Goal: Feedback & Contribution: Leave review/rating

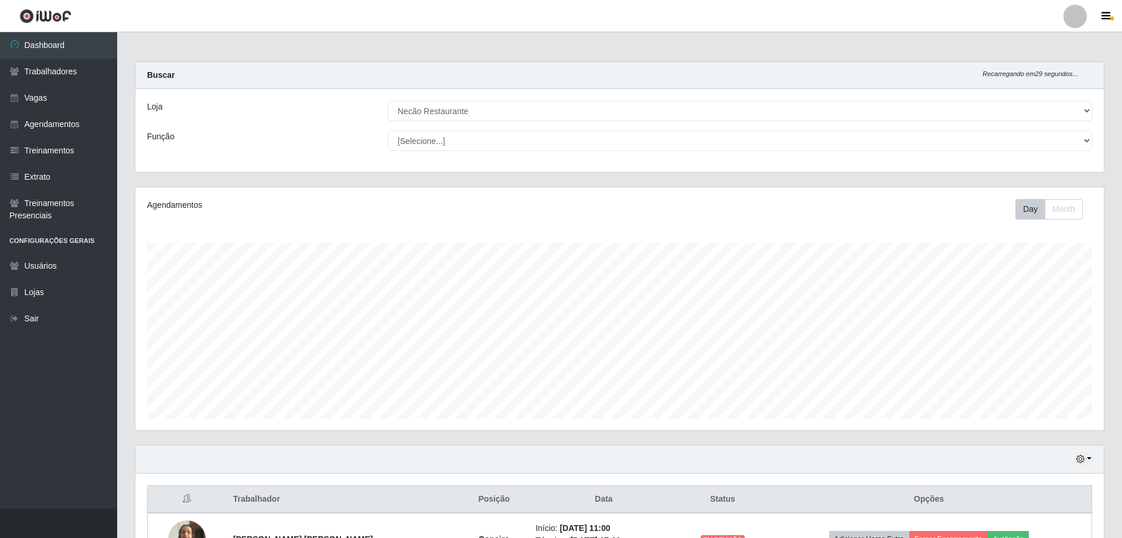
select select "334"
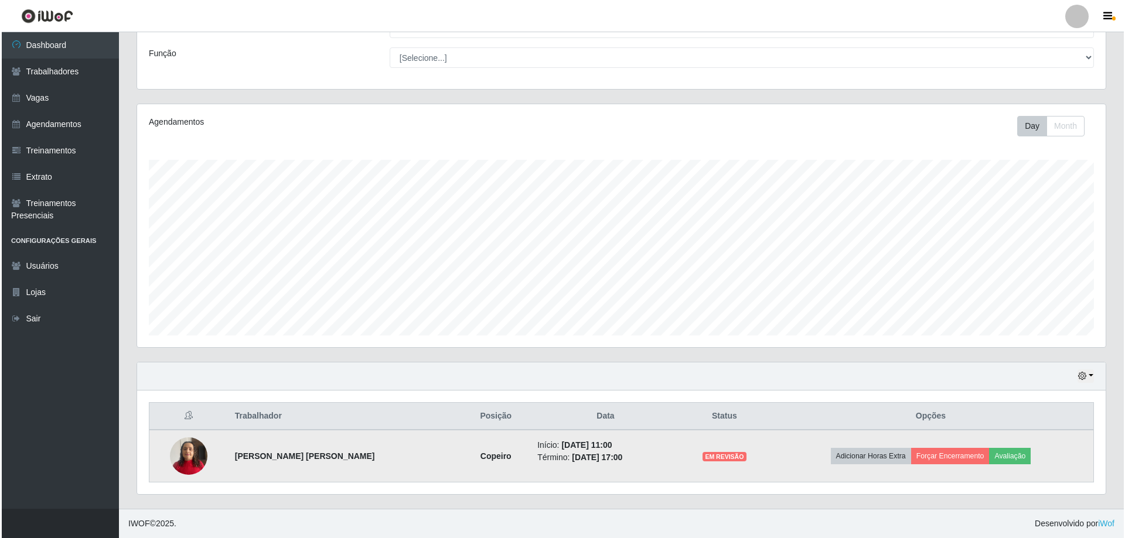
scroll to position [243, 968]
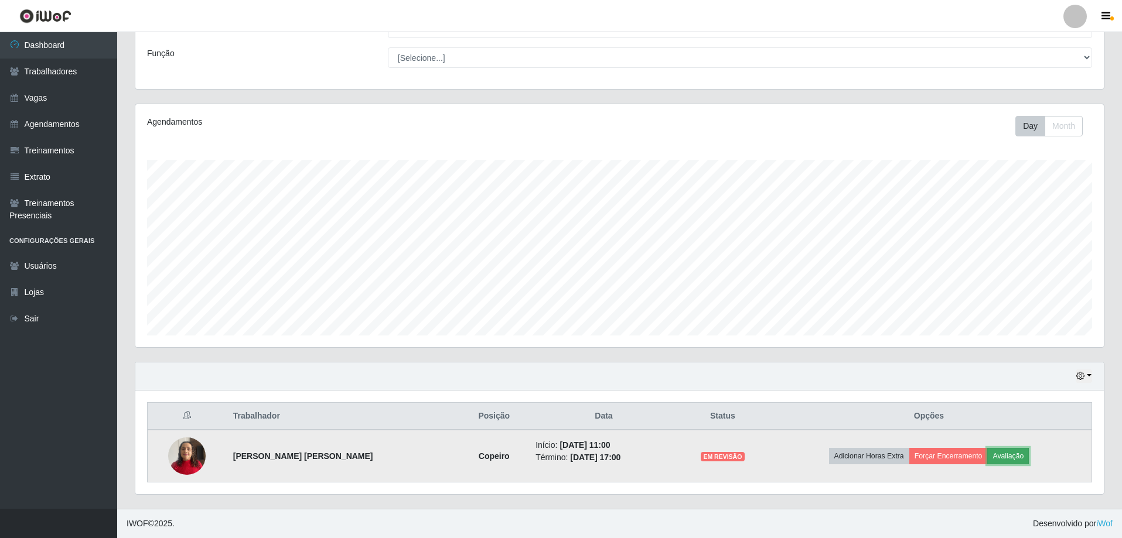
click at [1012, 459] on button "Avaliação" at bounding box center [1008, 456] width 42 height 16
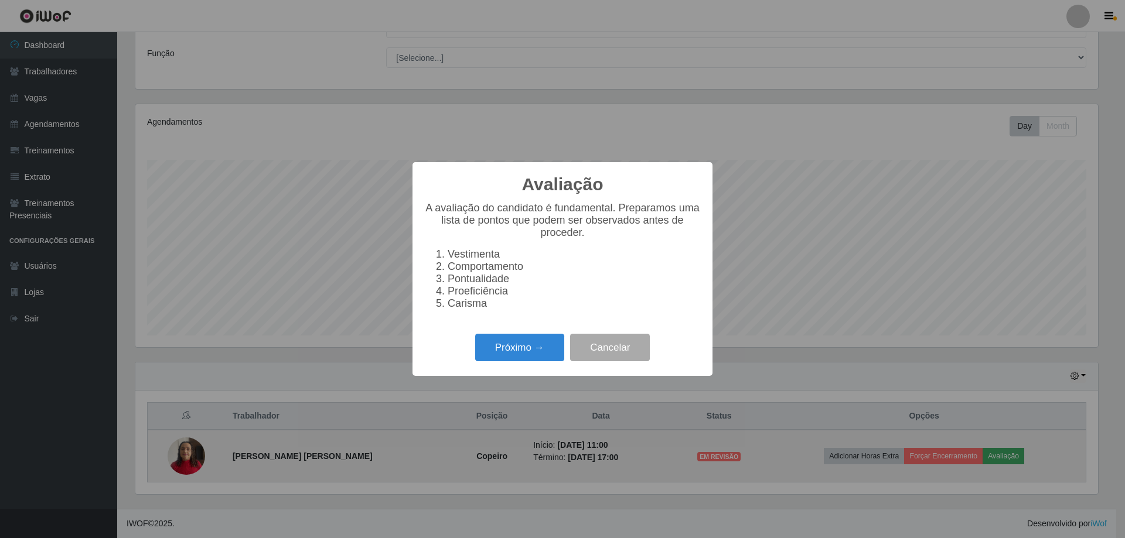
scroll to position [243, 962]
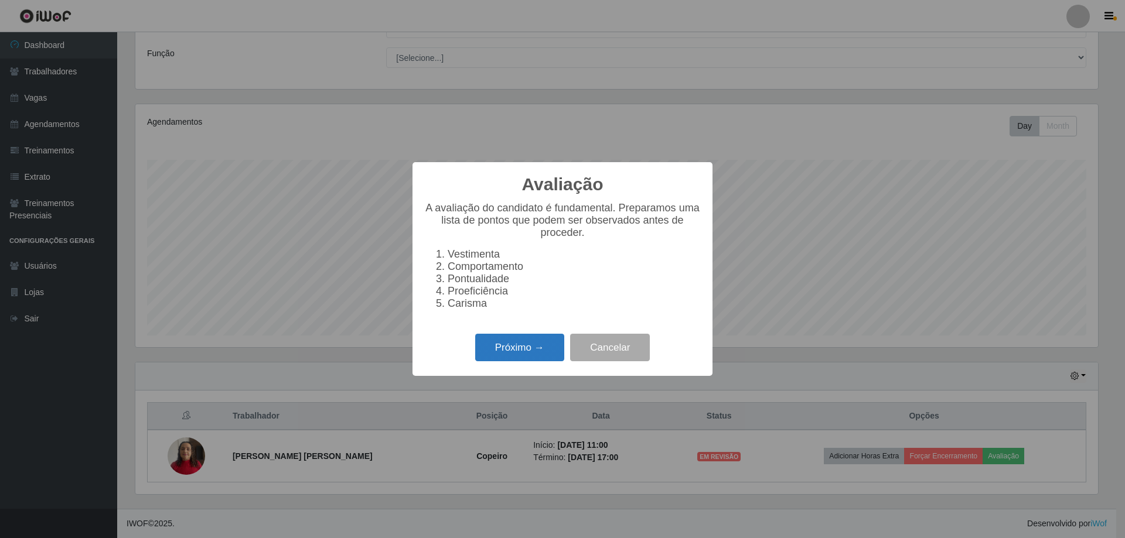
click at [544, 343] on button "Próximo →" at bounding box center [519, 348] width 89 height 28
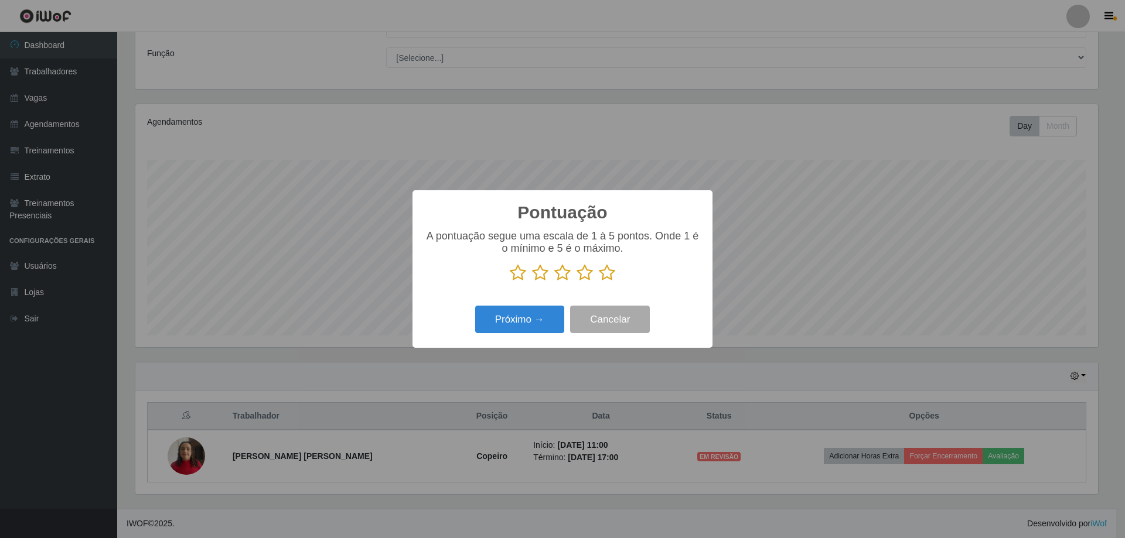
click at [614, 276] on icon at bounding box center [607, 273] width 16 height 18
click at [599, 282] on input "radio" at bounding box center [599, 282] width 0 height 0
click at [517, 315] on button "Próximo →" at bounding box center [519, 320] width 89 height 28
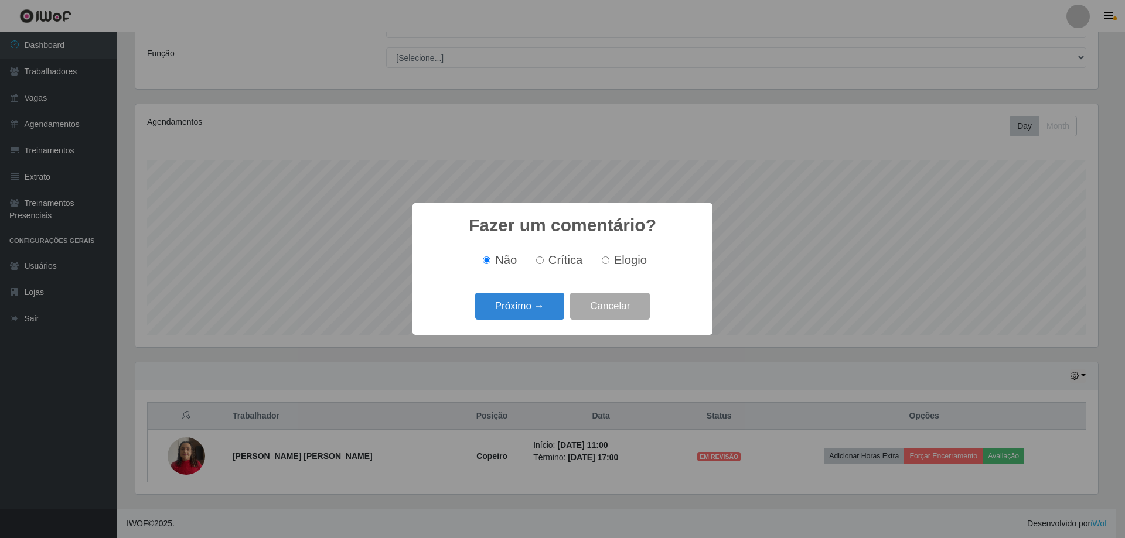
click at [517, 315] on button "Próximo →" at bounding box center [519, 307] width 89 height 28
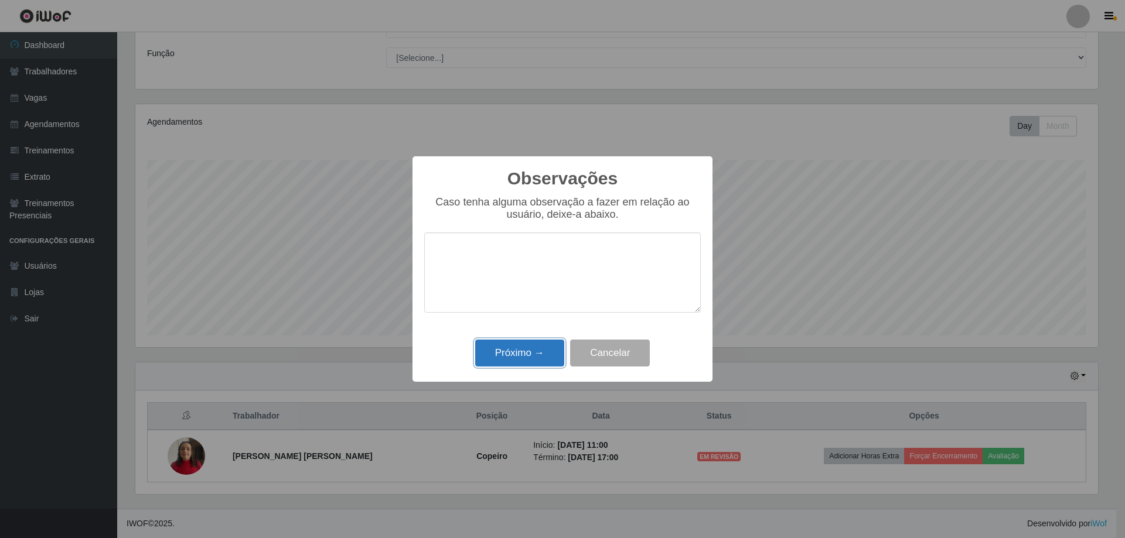
click at [533, 364] on button "Próximo →" at bounding box center [519, 354] width 89 height 28
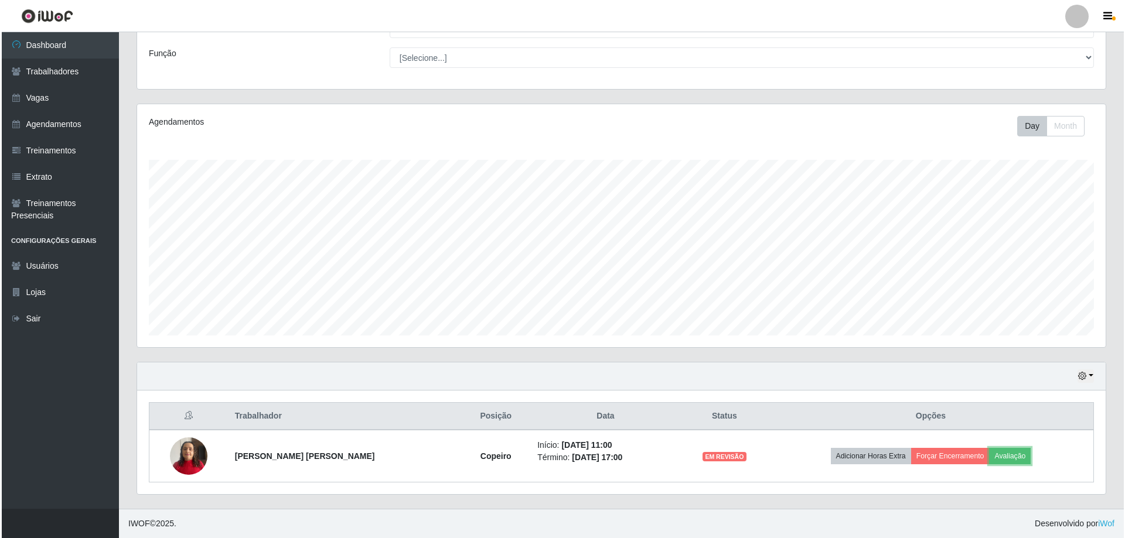
scroll to position [243, 968]
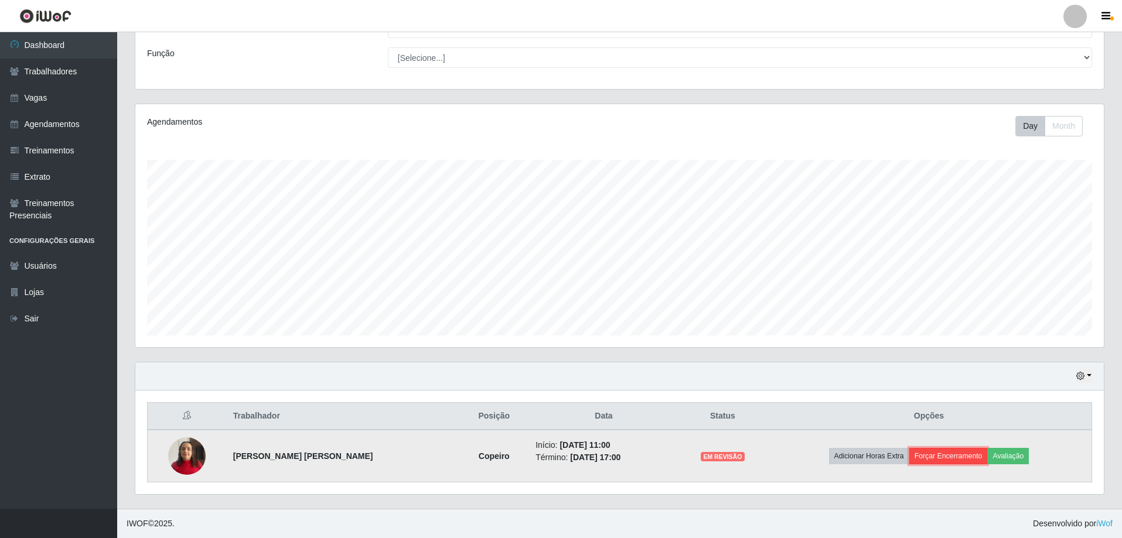
click at [927, 458] on button "Forçar Encerramento" at bounding box center [948, 456] width 78 height 16
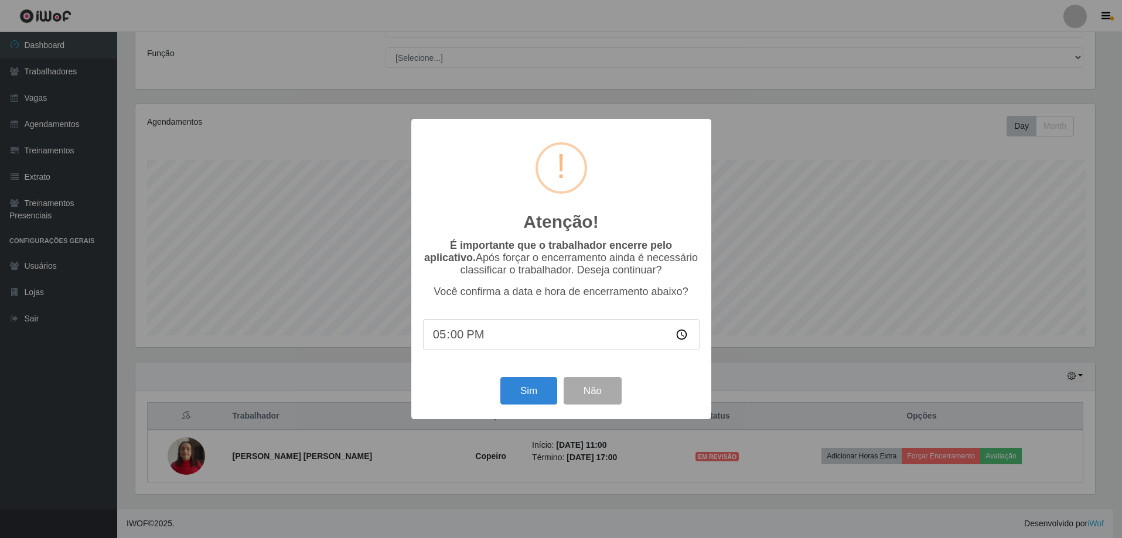
scroll to position [243, 962]
click at [532, 397] on button "Sim" at bounding box center [529, 391] width 57 height 28
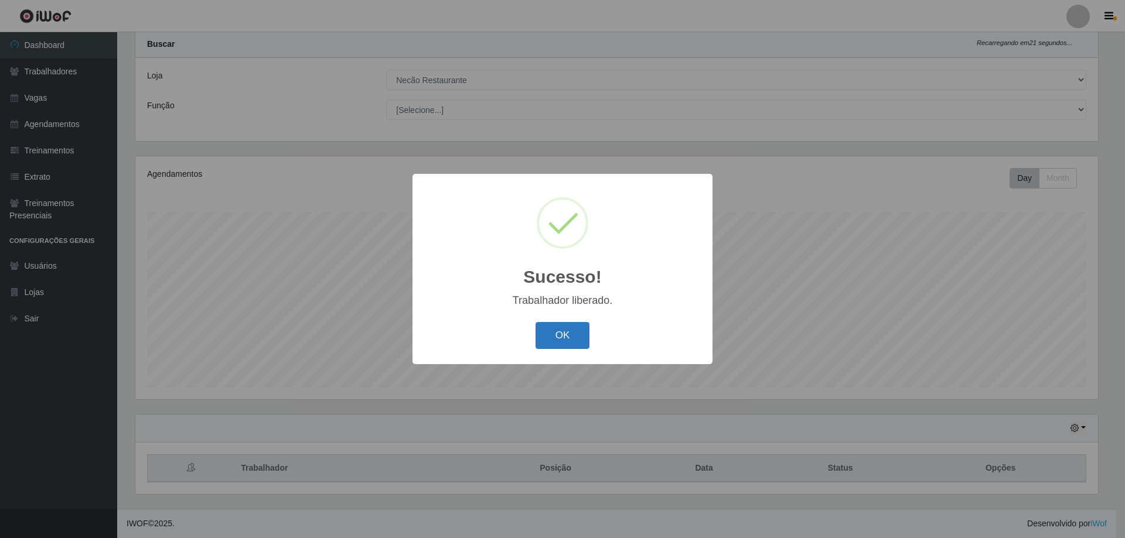
click at [562, 335] on button "OK" at bounding box center [562, 336] width 54 height 28
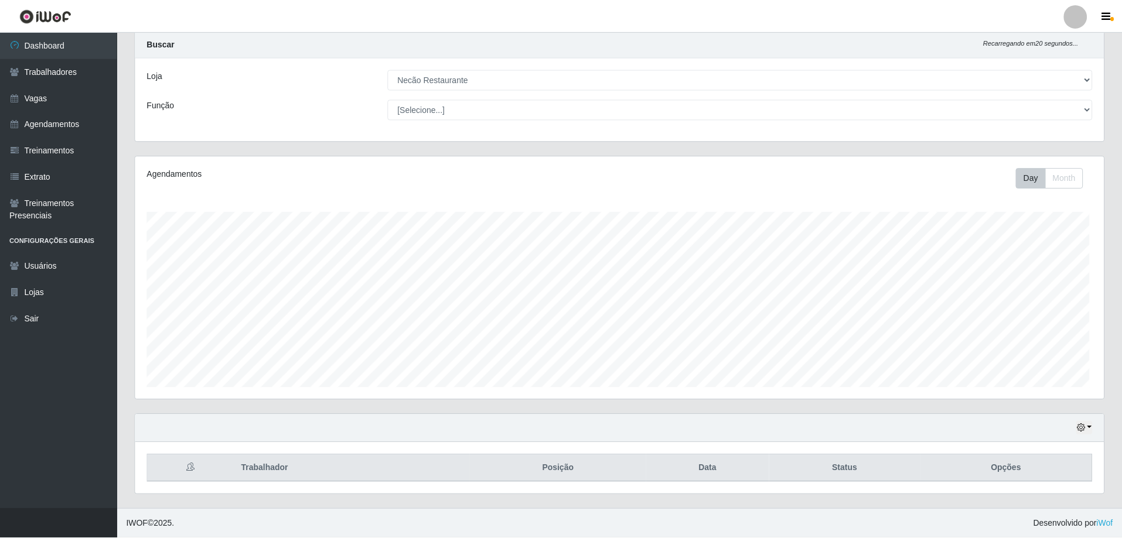
scroll to position [243, 968]
